Goal: Task Accomplishment & Management: Manage account settings

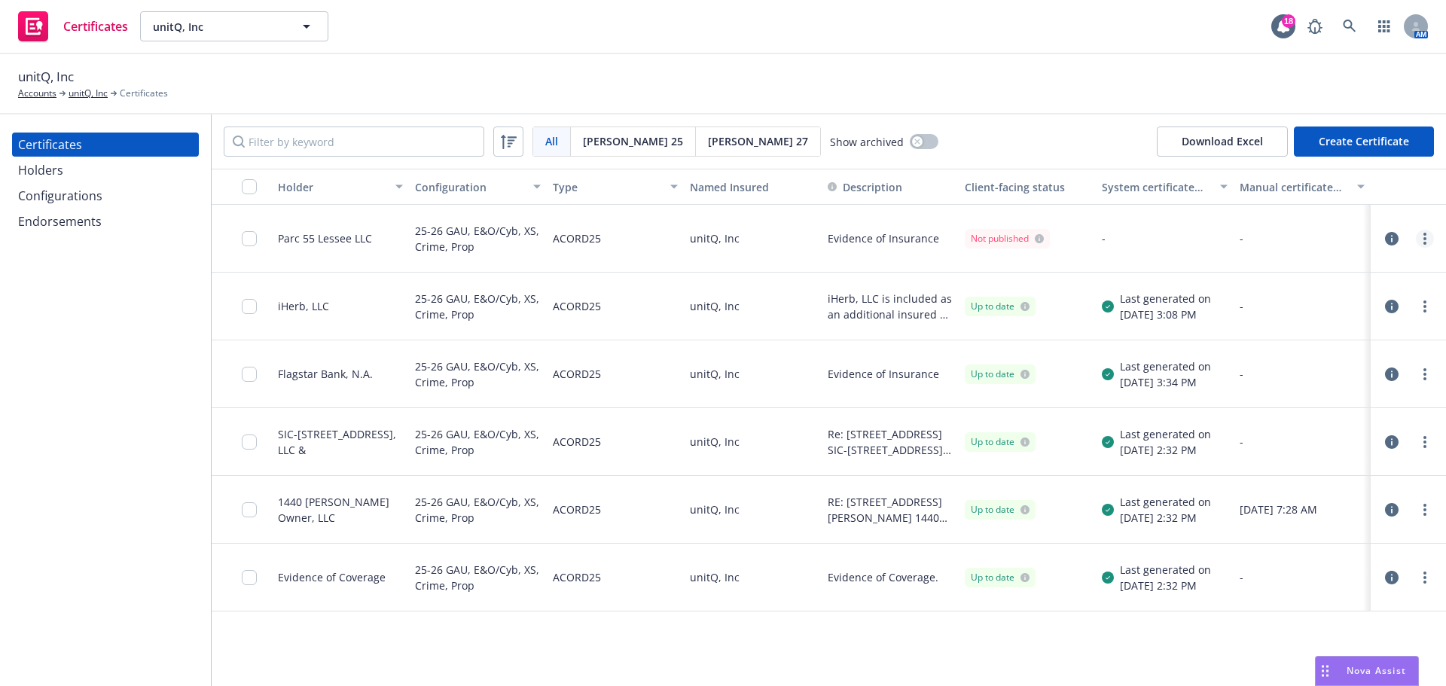
click at [1422, 242] on link "more" at bounding box center [1425, 239] width 18 height 18
click at [1300, 322] on link "Regenerate" at bounding box center [1312, 330] width 241 height 30
drag, startPoint x: 253, startPoint y: 239, endPoint x: 359, endPoint y: 316, distance: 130.5
click at [253, 239] on input "checkbox" at bounding box center [249, 238] width 15 height 15
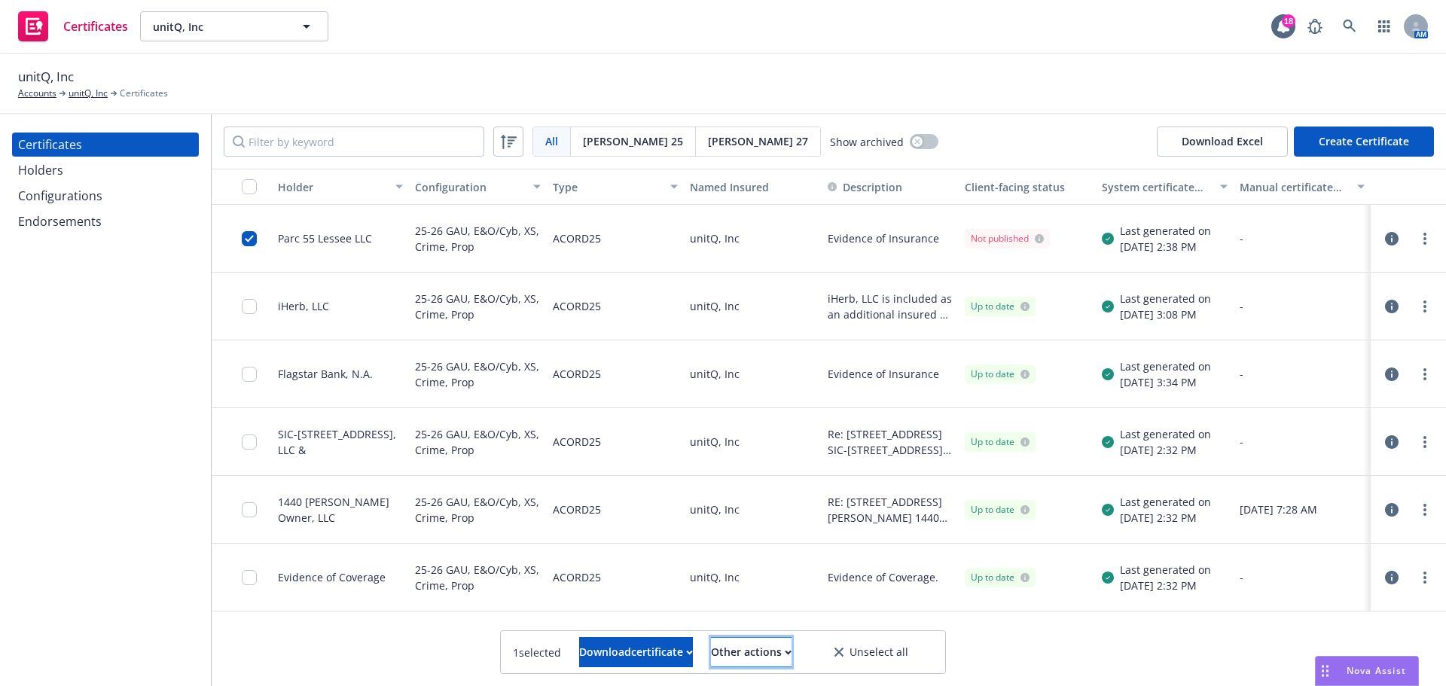
click at [789, 664] on div "Other actions" at bounding box center [751, 652] width 81 height 29
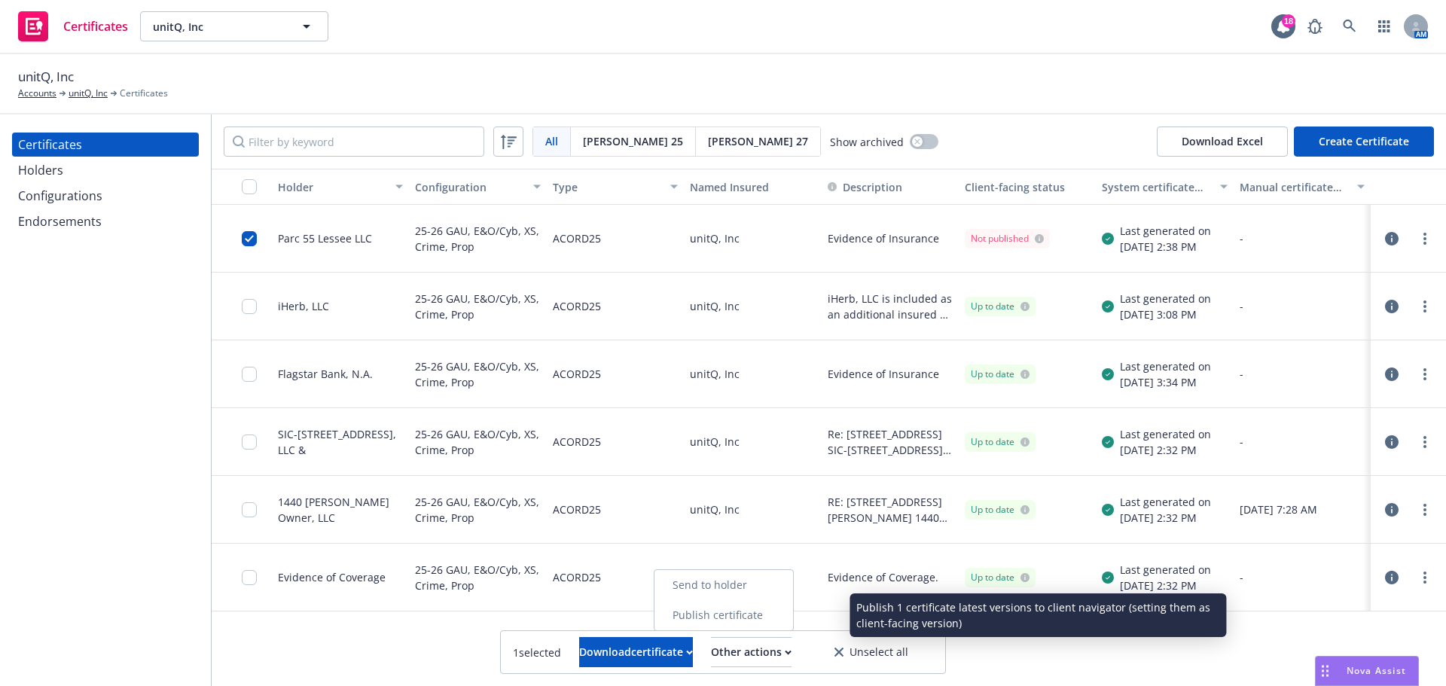
click at [782, 621] on link "Publish certificate" at bounding box center [723, 615] width 139 height 30
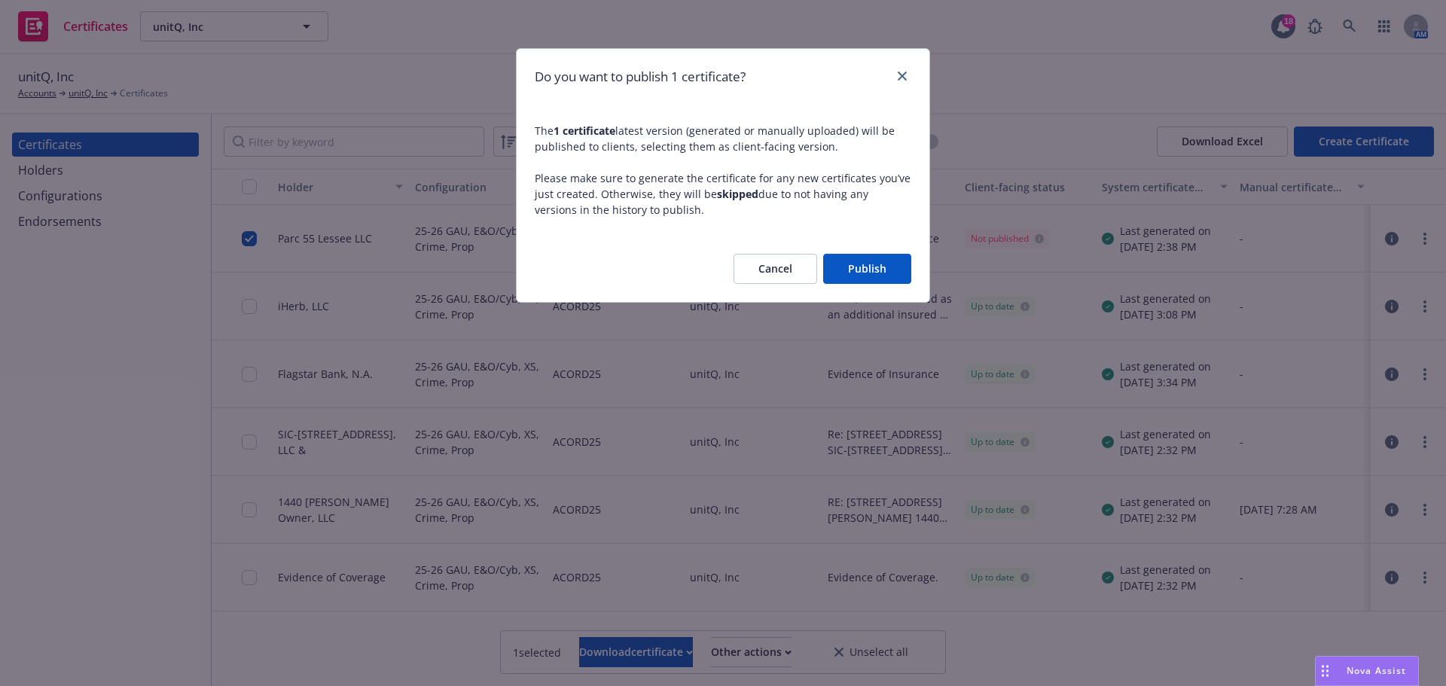
click at [879, 260] on button "Publish" at bounding box center [867, 269] width 88 height 30
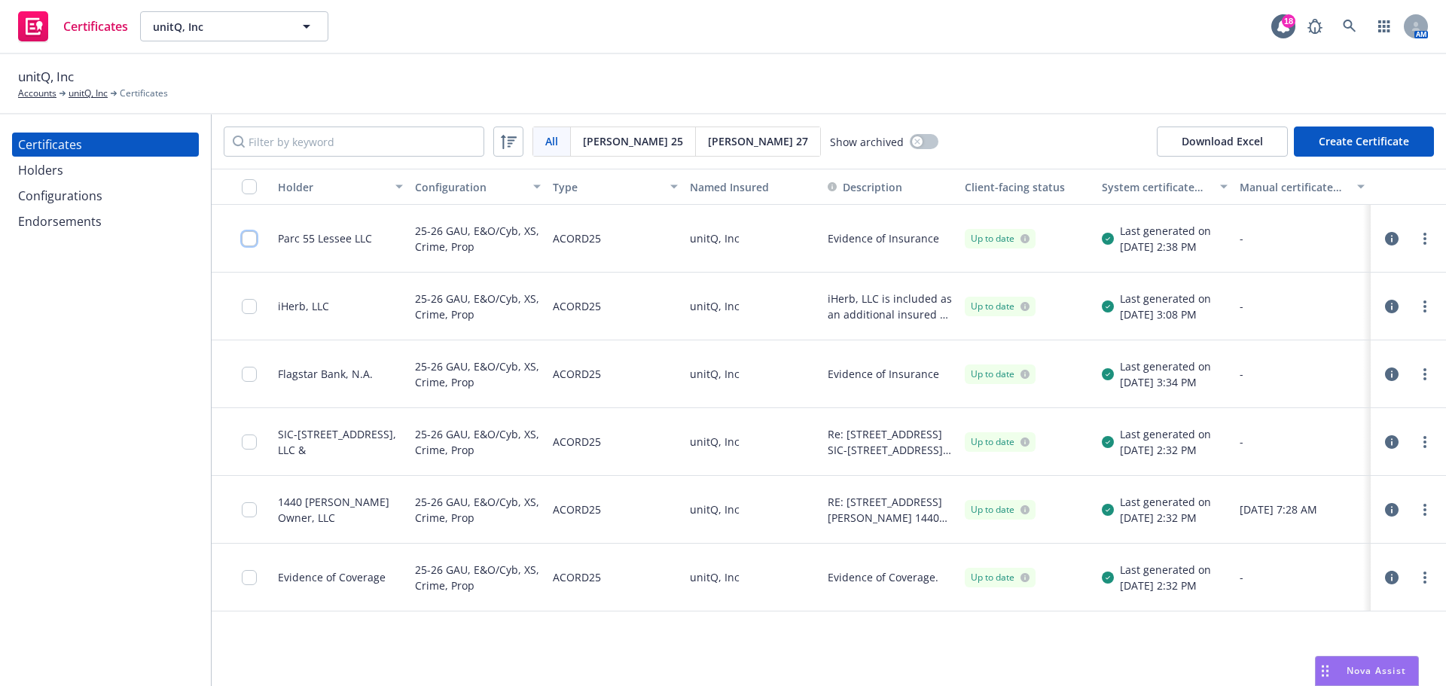
click at [249, 246] on input "checkbox" at bounding box center [249, 238] width 15 height 15
click at [653, 663] on div "Download certificate" at bounding box center [636, 652] width 114 height 29
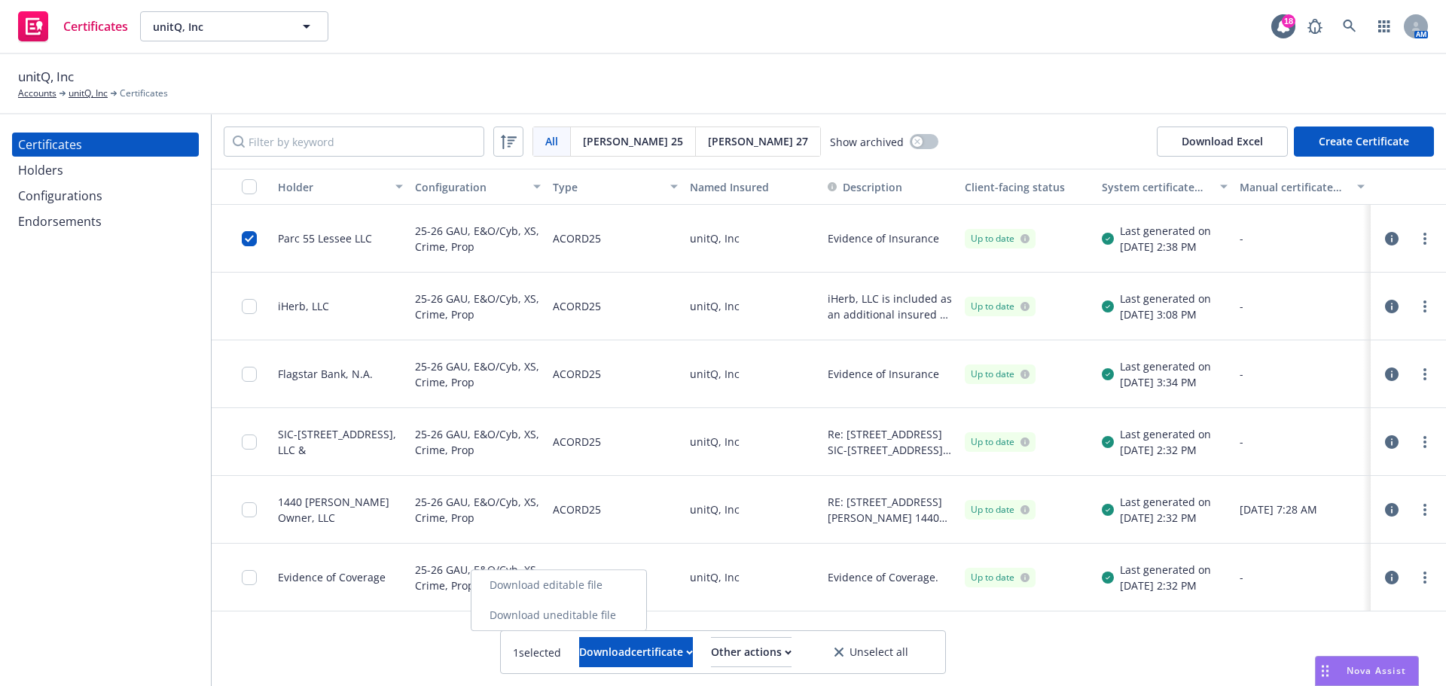
click at [644, 616] on link "Download uneditable file" at bounding box center [558, 615] width 175 height 30
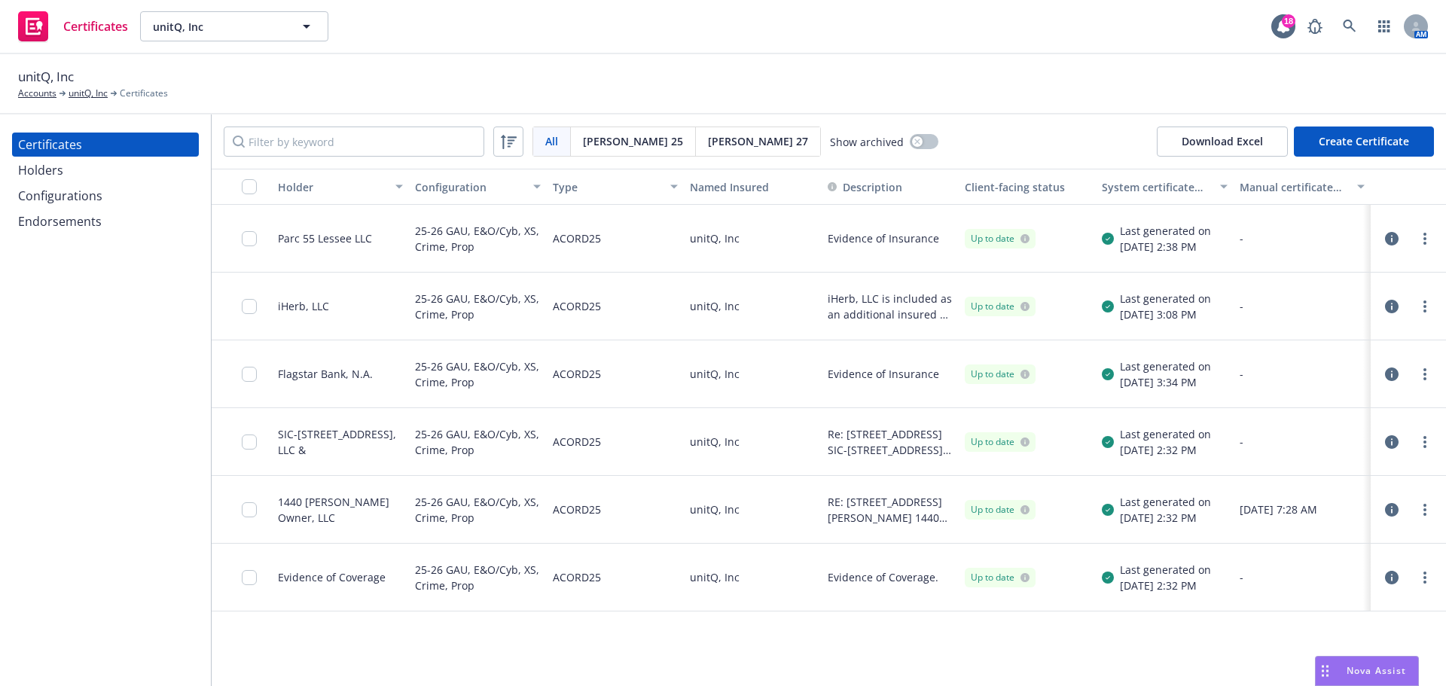
click at [1024, 53] on div "Certificates unitQ, Inc unitQ, Inc 18 AM" at bounding box center [723, 27] width 1446 height 54
click at [1390, 239] on icon "button" at bounding box center [1392, 239] width 14 height 14
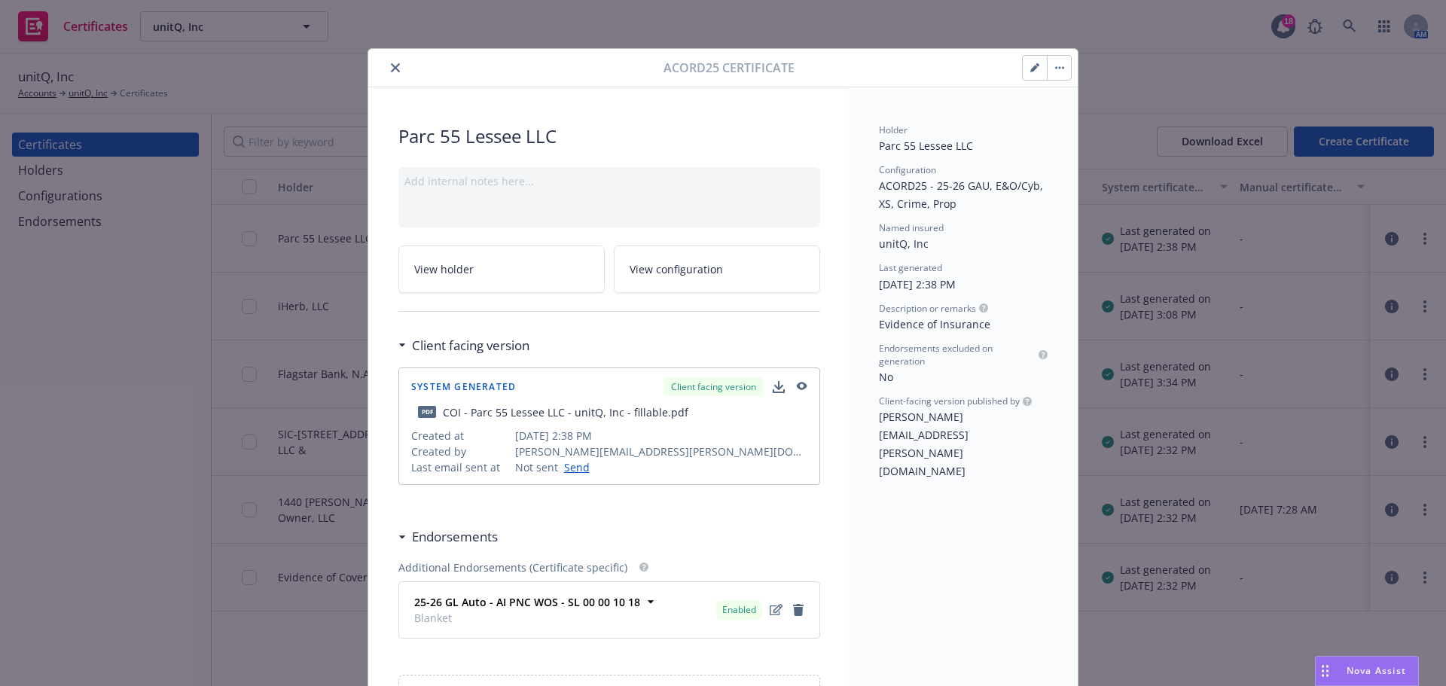
click at [1024, 68] on button "button" at bounding box center [1035, 68] width 24 height 24
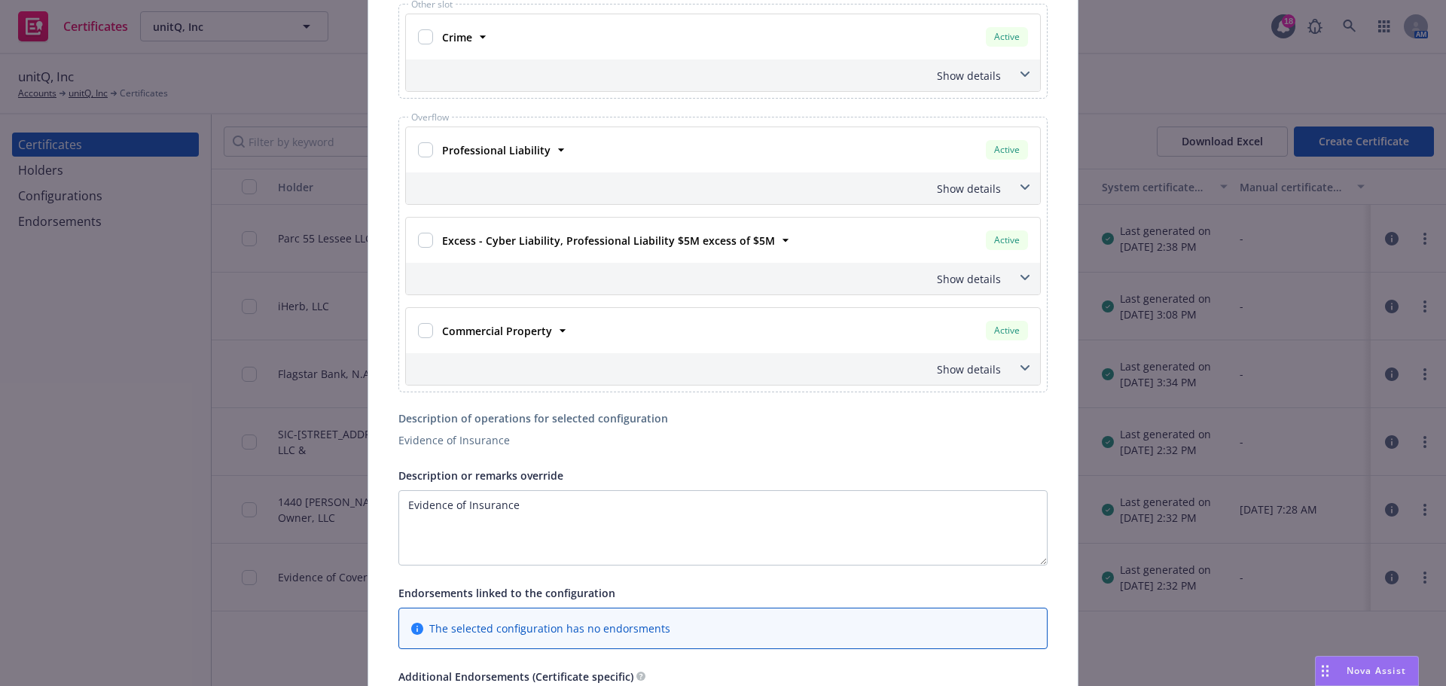
scroll to position [753, 0]
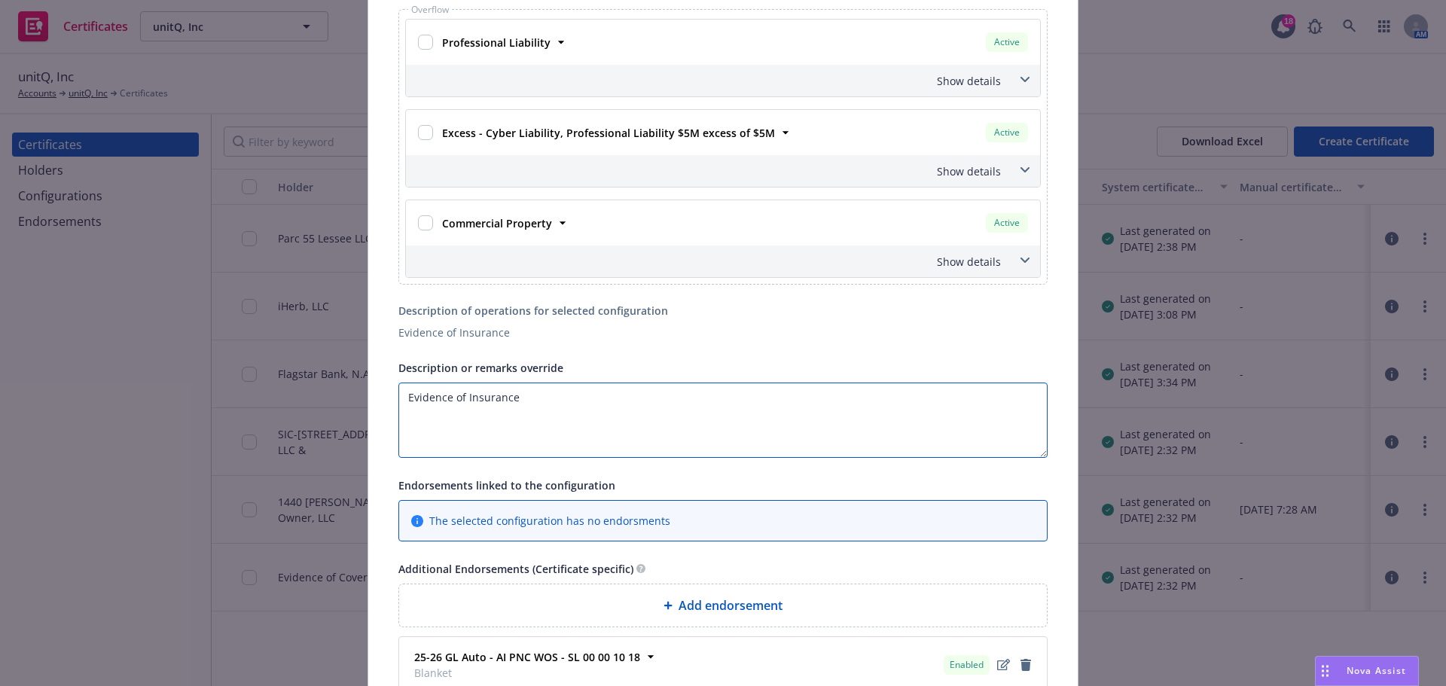
click at [682, 412] on textarea "Evidence of Insurance" at bounding box center [722, 420] width 649 height 75
drag, startPoint x: 290, startPoint y: 387, endPoint x: 147, endPoint y: 392, distance: 143.2
click at [250, 387] on div "Edit Acord25 certificate Cancel Save Certificate configuration* [object Object]…" at bounding box center [723, 343] width 1446 height 686
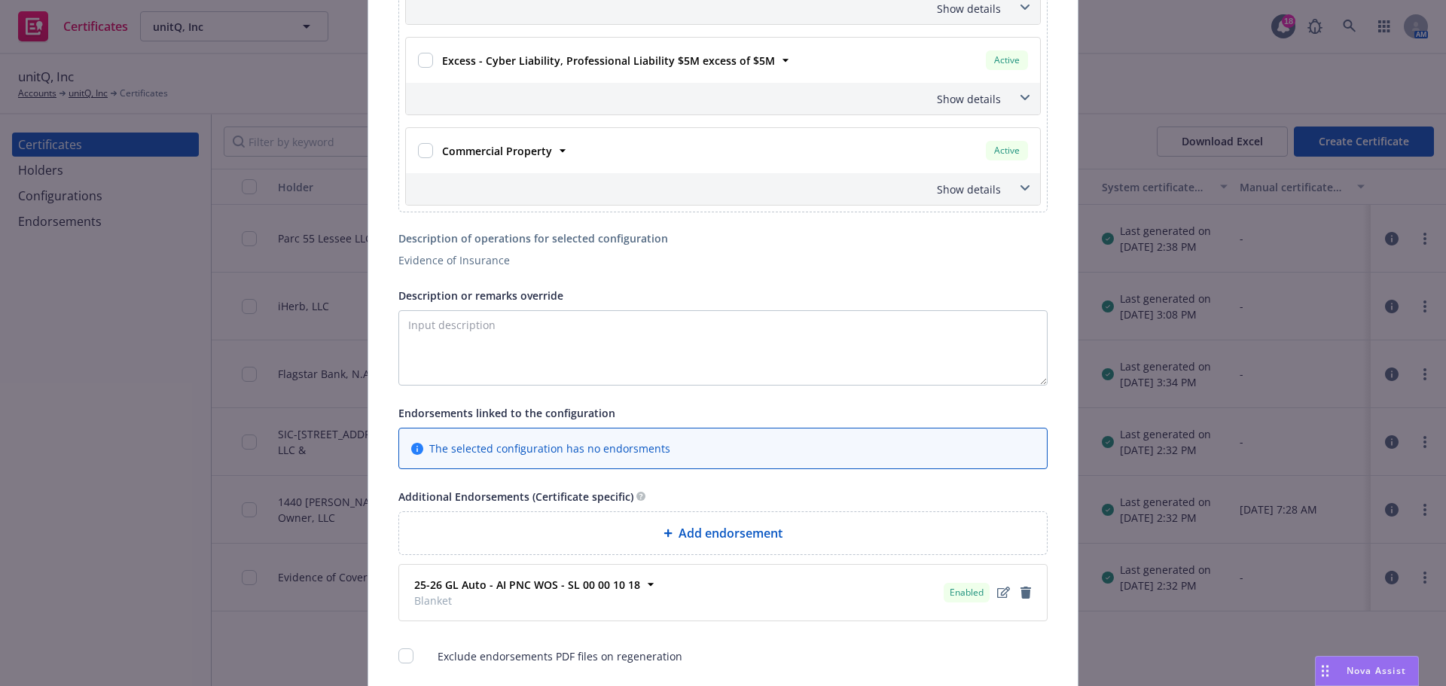
scroll to position [738, 0]
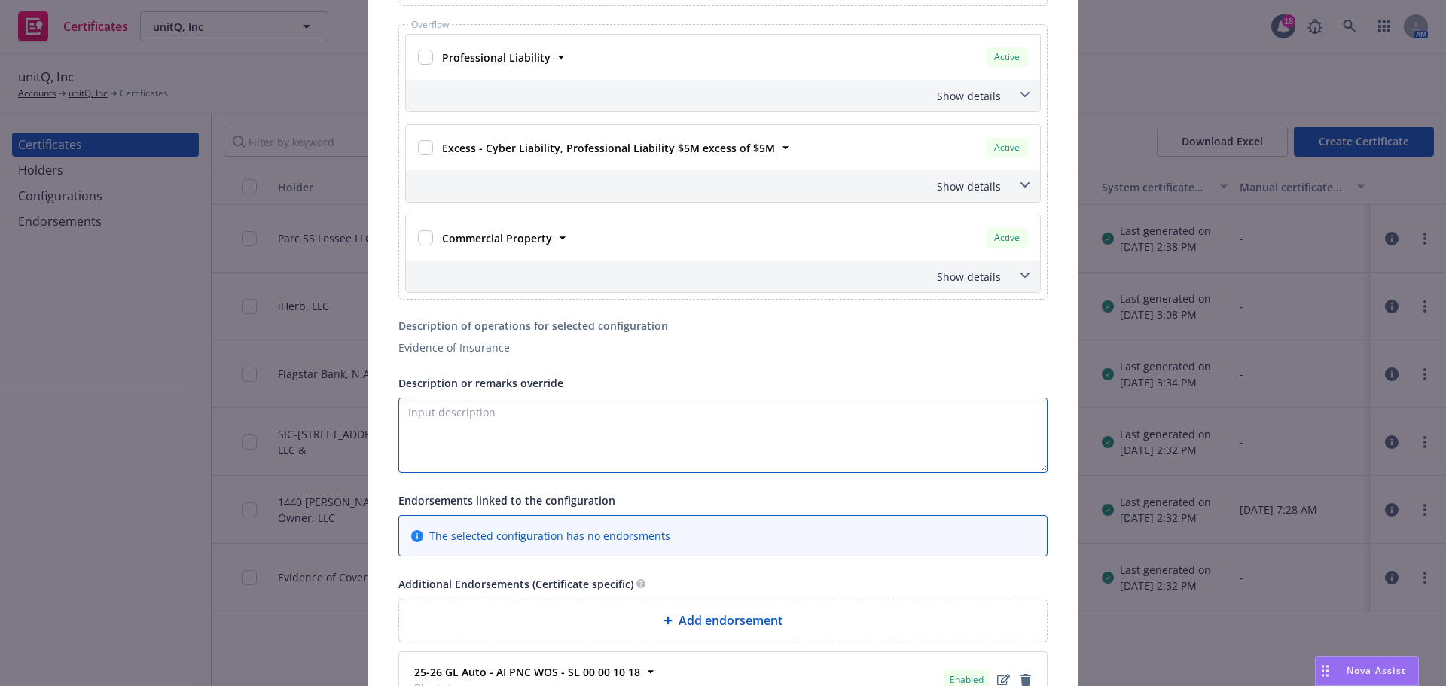
click at [578, 412] on textarea "Description or remarks override" at bounding box center [722, 435] width 649 height 75
paste textarea "Group, Hotel, Hotel’s Owner(s), and Hilton Domestic Operating Company Inc. (“Hi…"
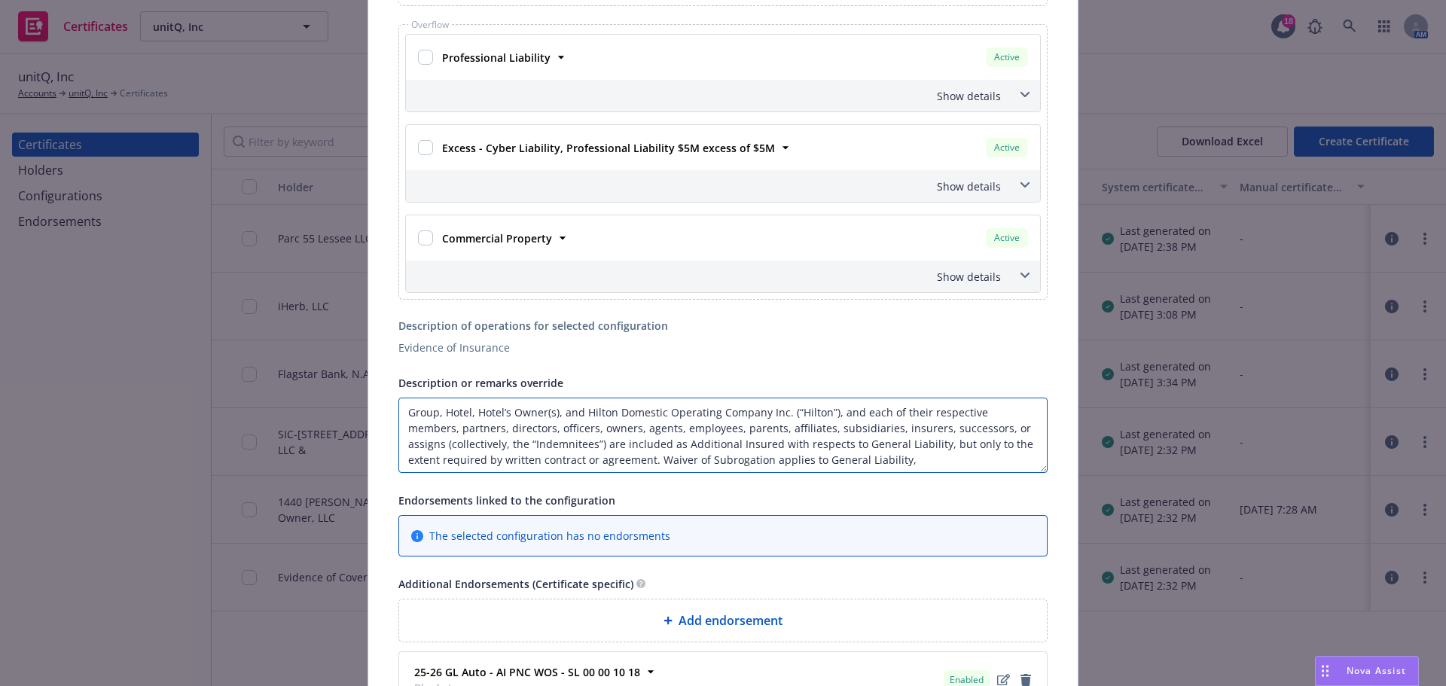
scroll to position [2, 0]
drag, startPoint x: 894, startPoint y: 447, endPoint x: 616, endPoint y: 457, distance: 278.1
click at [616, 457] on textarea "Group, Hotel, Hotel’s Owner(s), and Hilton Domestic Operating Company Inc. (“Hi…" at bounding box center [722, 435] width 649 height 75
click at [886, 459] on textarea "Group, Hotel, Hotel’s Owner(s), and Hilton Domestic Operating Company Inc. (“Hi…" at bounding box center [722, 435] width 649 height 75
paste textarea "but only to the extent required by written contract or agreement."
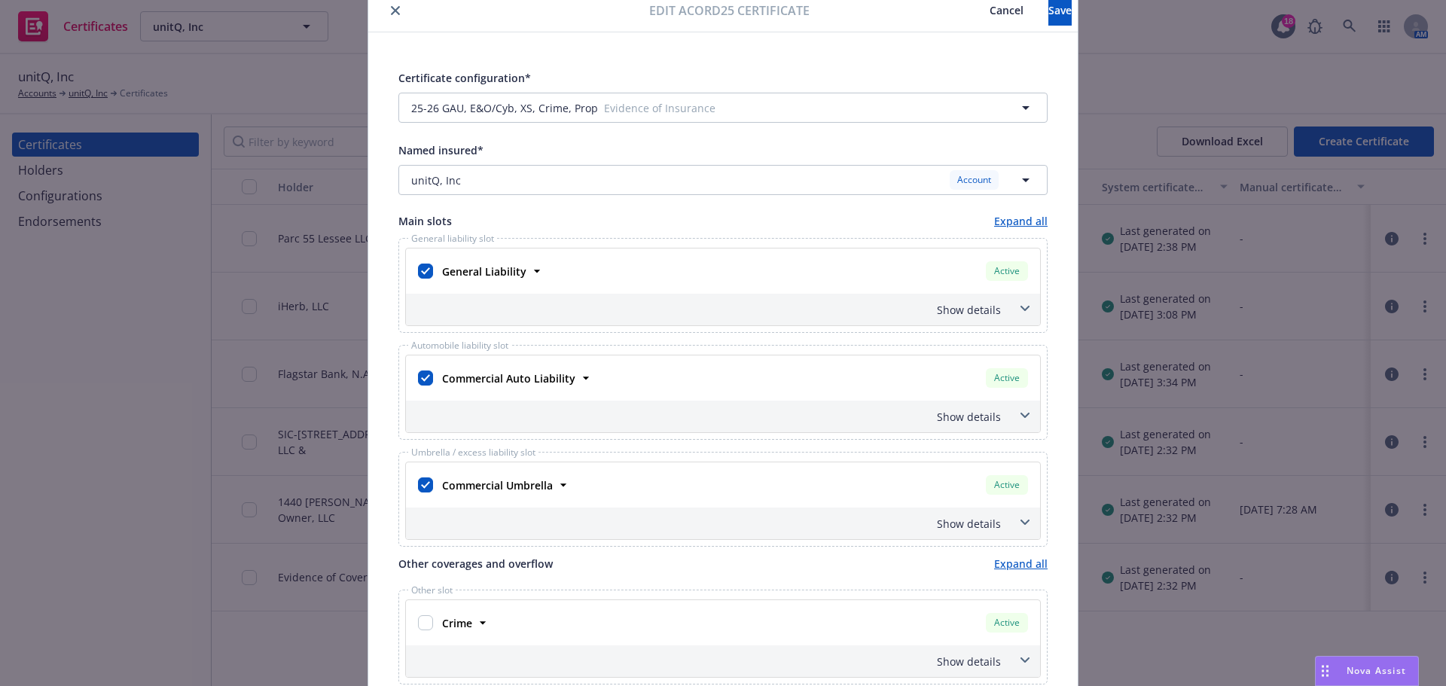
scroll to position [0, 0]
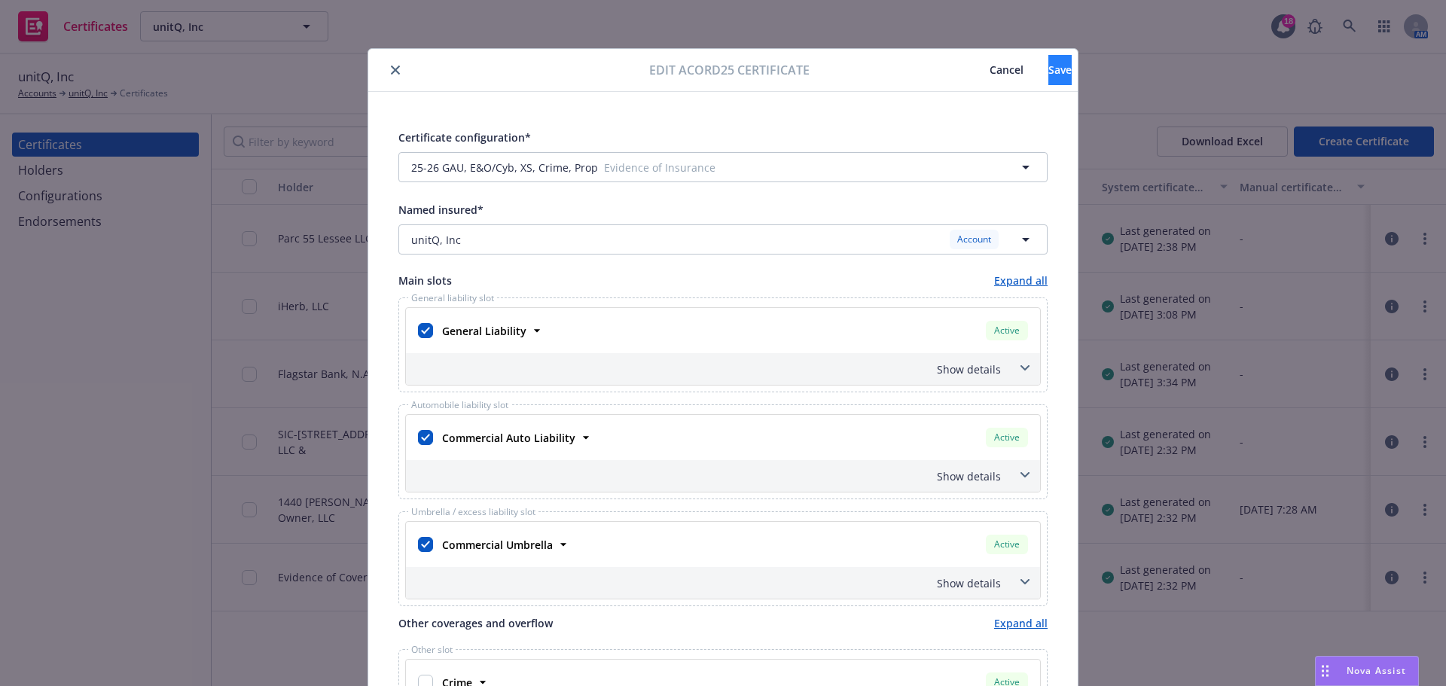
type textarea "Group, Hotel, Hotel’s Owner(s), and Hilton Domestic Operating Company Inc. (“Hi…"
click at [1048, 75] on span "Save" at bounding box center [1059, 70] width 23 height 14
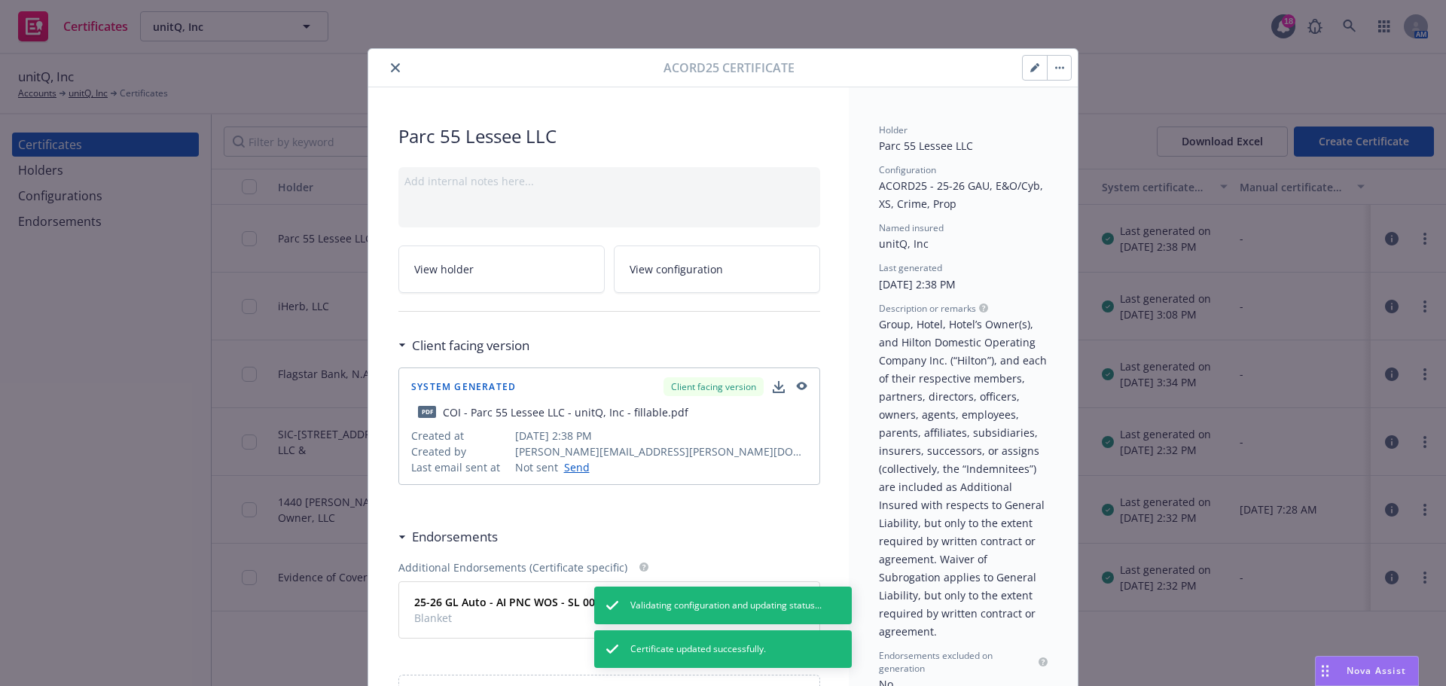
click at [386, 59] on div at bounding box center [518, 68] width 289 height 18
click at [391, 70] on icon "close" at bounding box center [395, 67] width 9 height 9
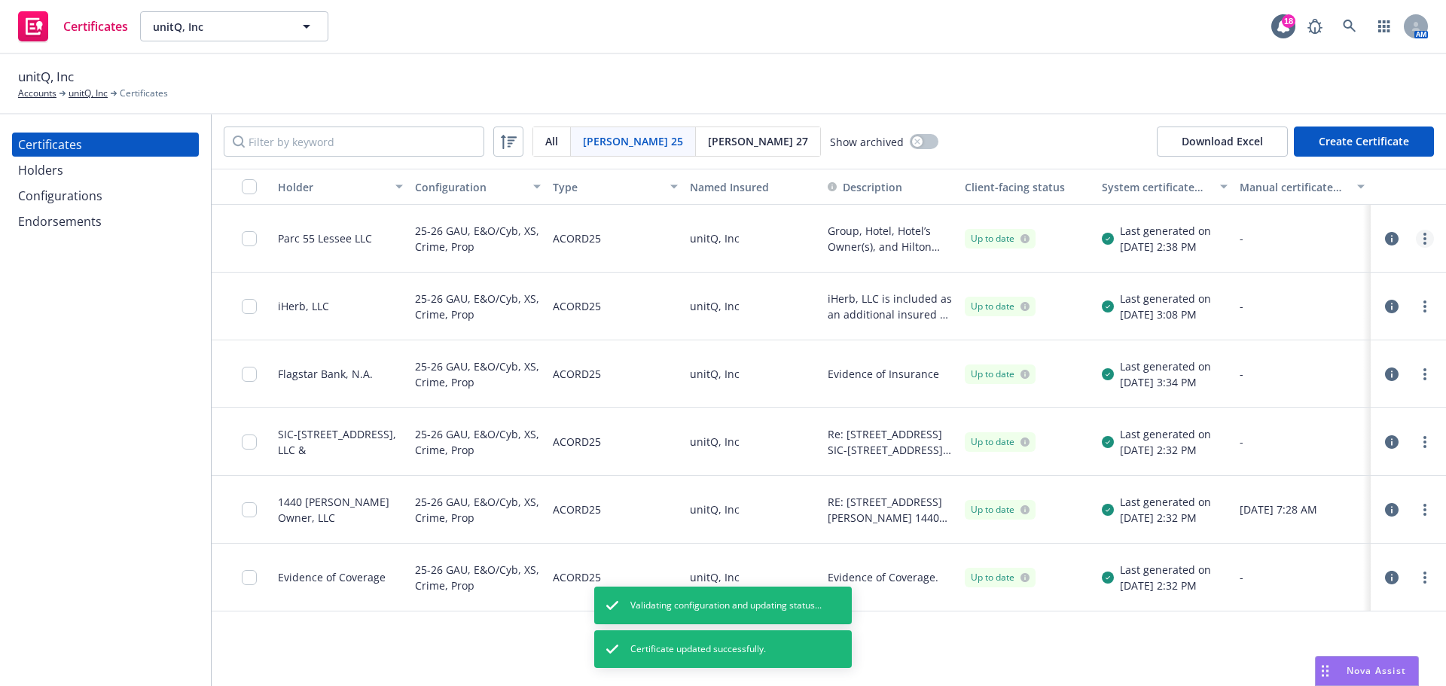
click at [1423, 236] on link "more" at bounding box center [1425, 239] width 18 height 18
click at [1290, 328] on link "Regenerate" at bounding box center [1312, 330] width 241 height 30
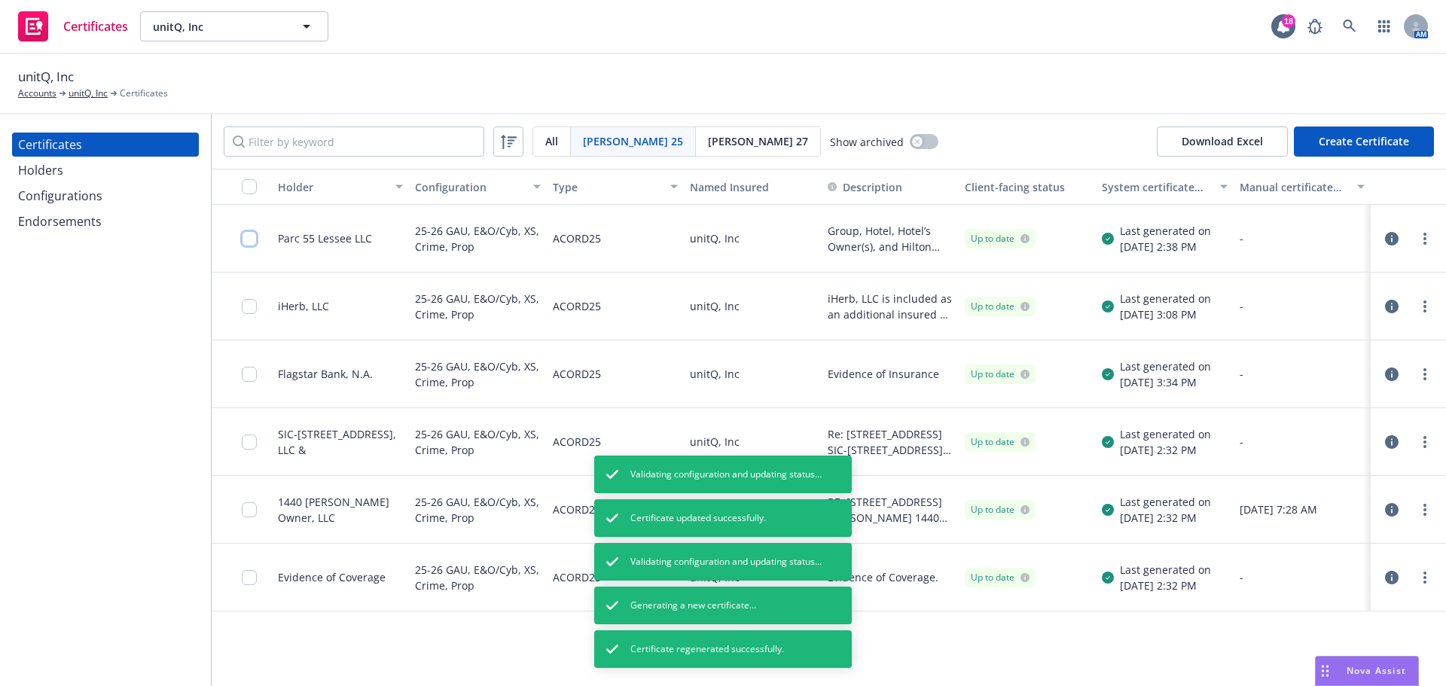
click at [246, 242] on input "checkbox" at bounding box center [249, 238] width 15 height 15
click at [772, 655] on span "Certificate regenerated successfully." at bounding box center [707, 649] width 154 height 14
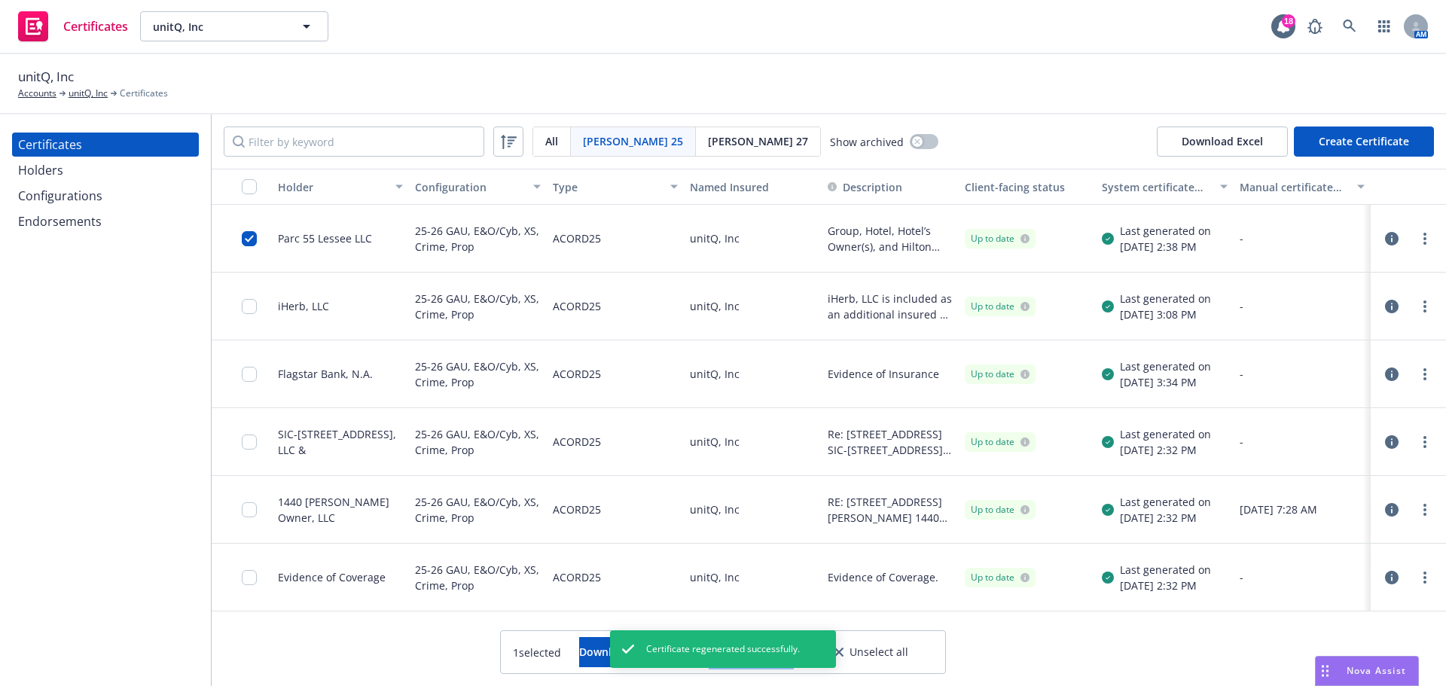
click at [792, 654] on button "Other actions" at bounding box center [751, 652] width 81 height 30
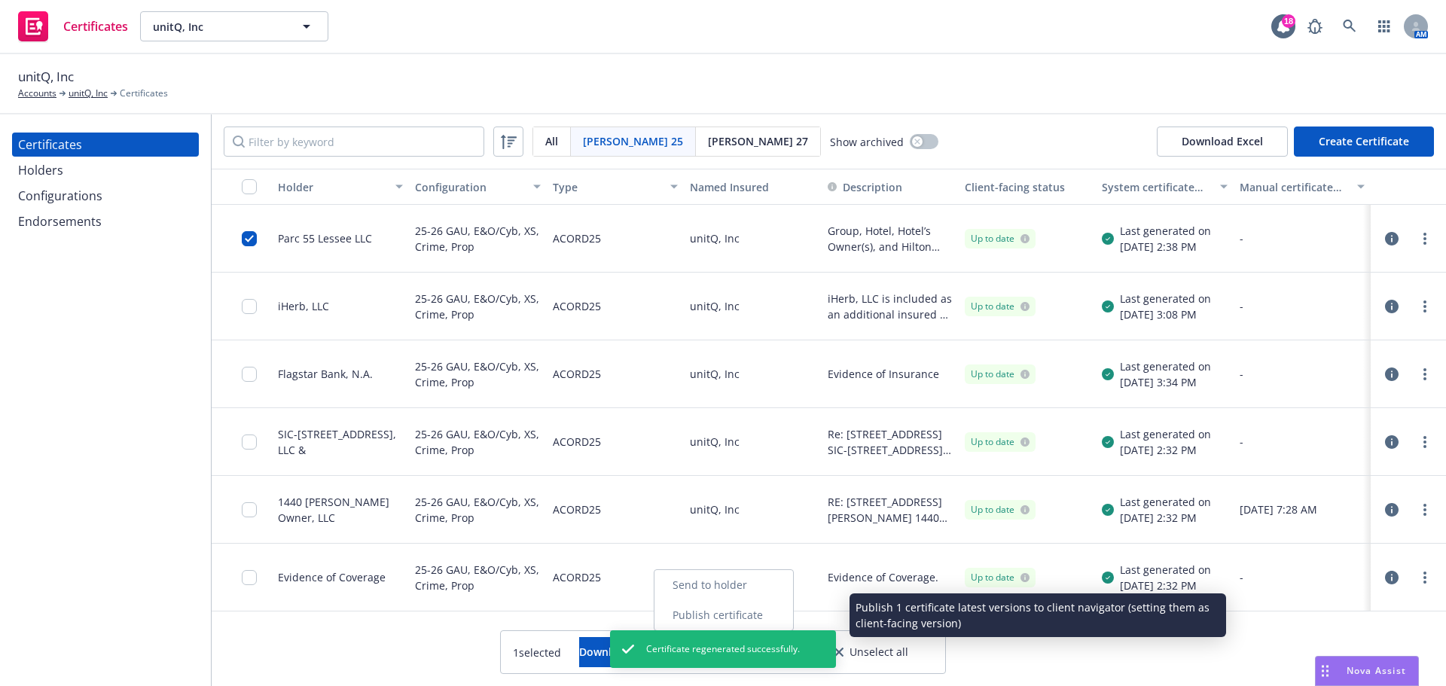
click at [793, 619] on link "Publish certificate" at bounding box center [723, 615] width 139 height 30
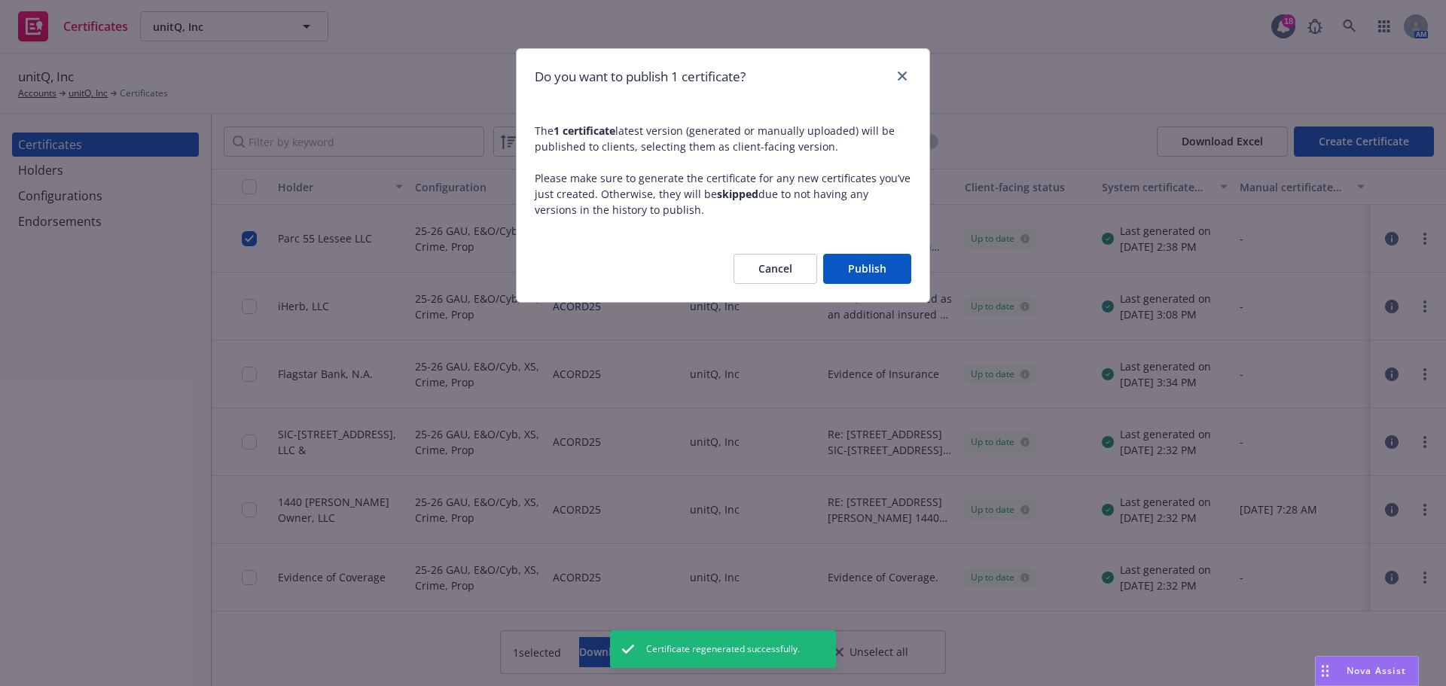
click at [850, 267] on button "Publish" at bounding box center [867, 269] width 88 height 30
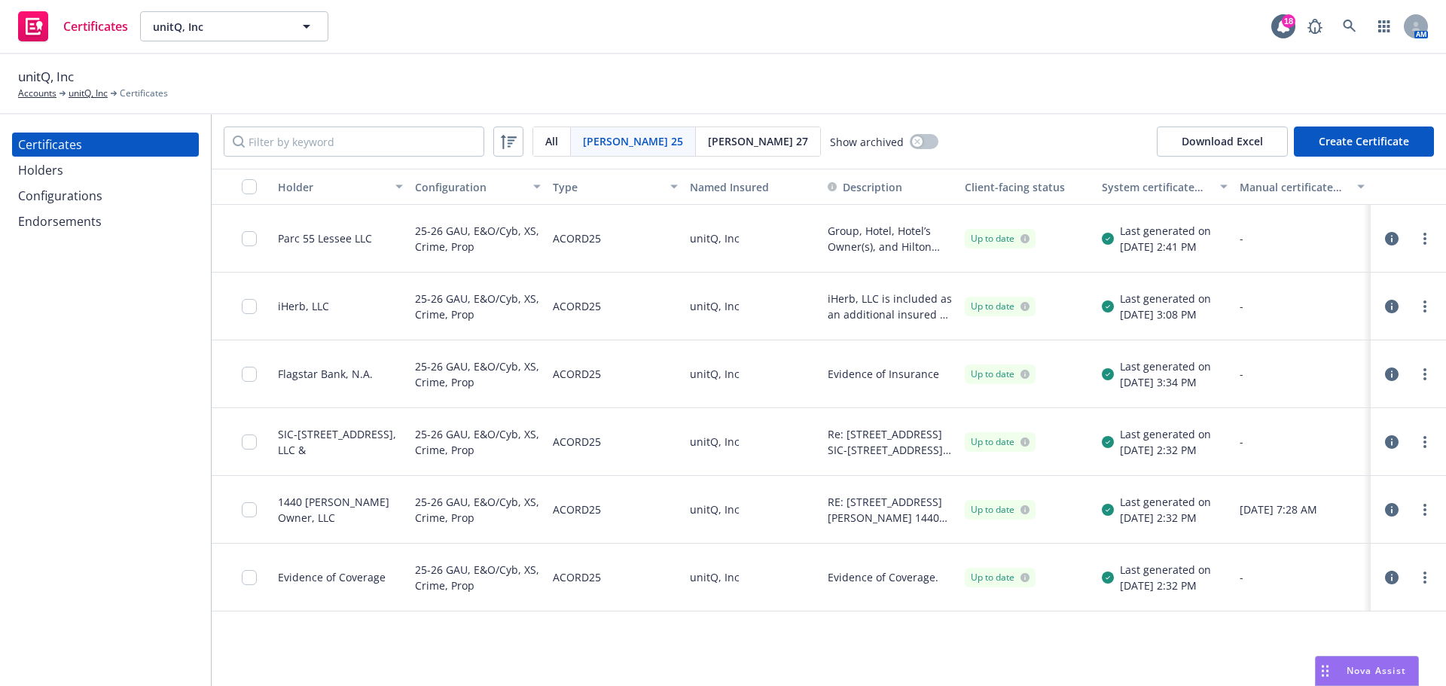
click at [237, 240] on div at bounding box center [242, 239] width 60 height 68
click at [244, 241] on input "checkbox" at bounding box center [249, 238] width 15 height 15
click at [581, 648] on div "Download certificate" at bounding box center [636, 652] width 114 height 29
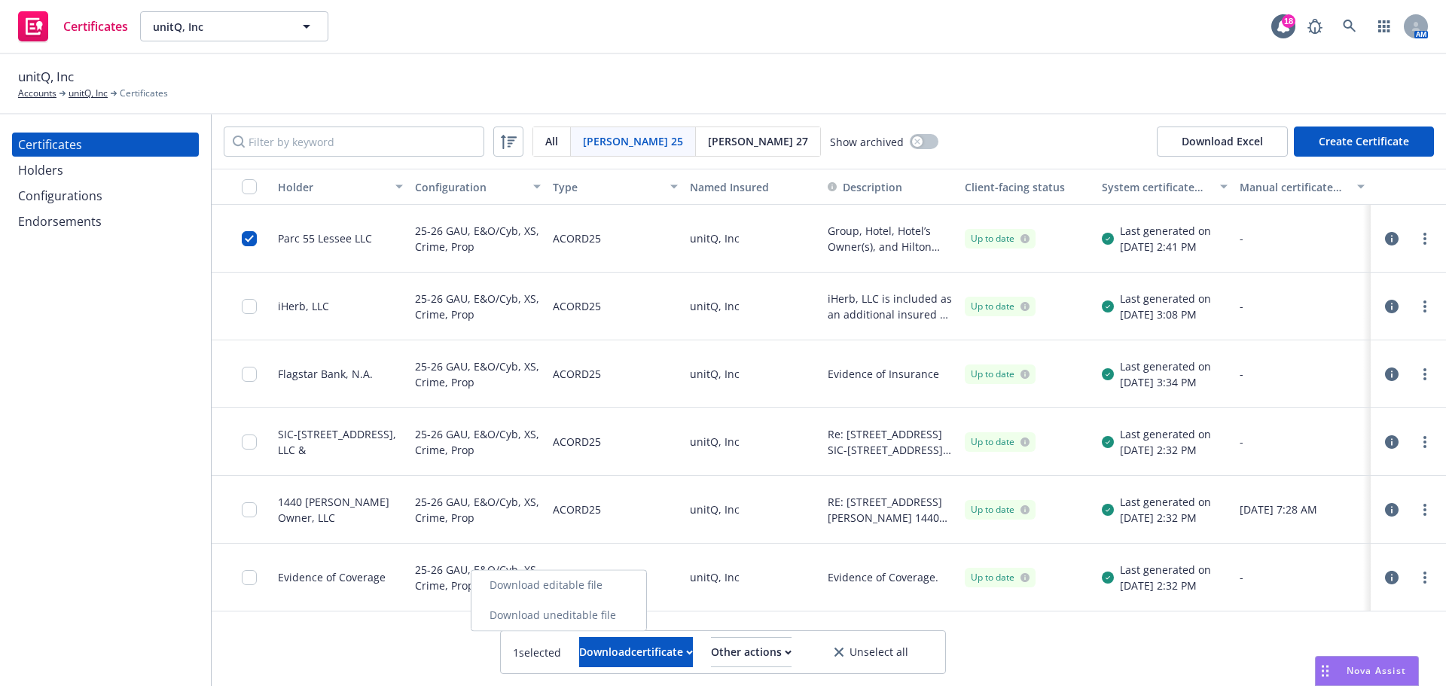
click at [586, 624] on link "Download uneditable file" at bounding box center [558, 615] width 175 height 30
